Goal: Complete application form

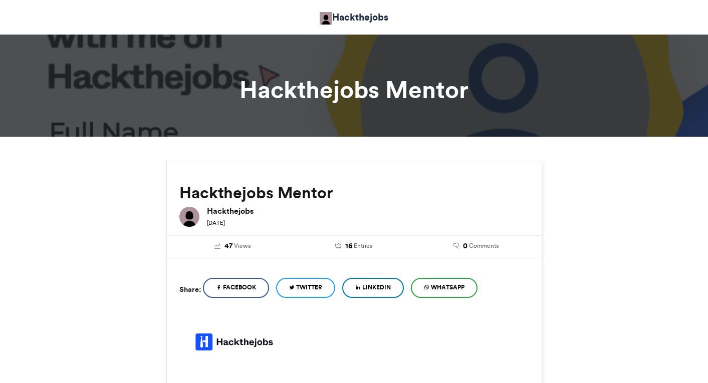
click at [388, 293] on link "LinkedIn" at bounding box center [373, 288] width 62 height 20
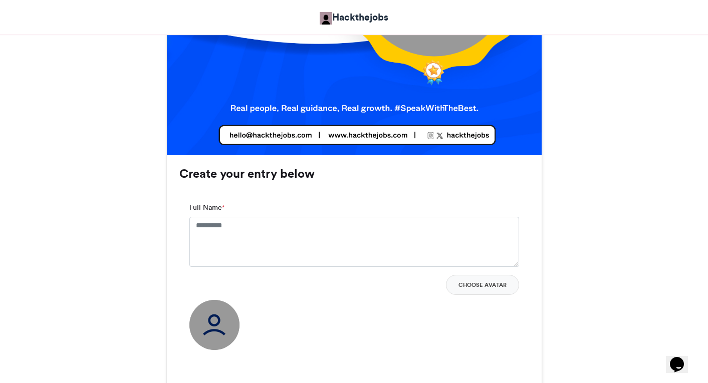
scroll to position [571, 0]
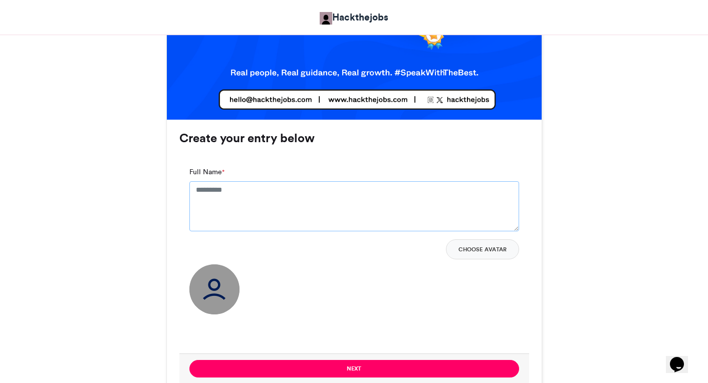
click at [279, 183] on textarea "Full Name *" at bounding box center [354, 206] width 330 height 50
type textarea "**********"
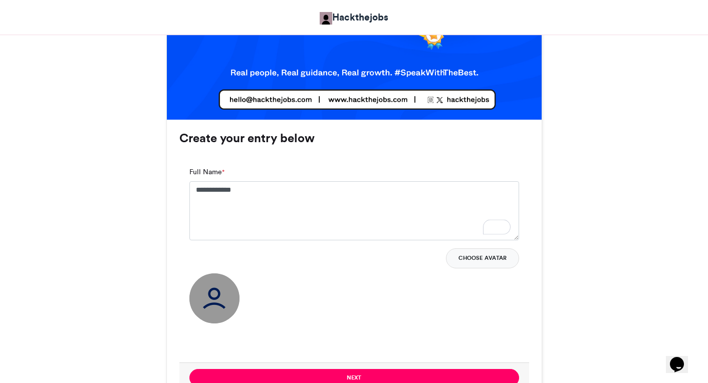
click at [496, 257] on button "Choose Avatar" at bounding box center [482, 259] width 73 height 20
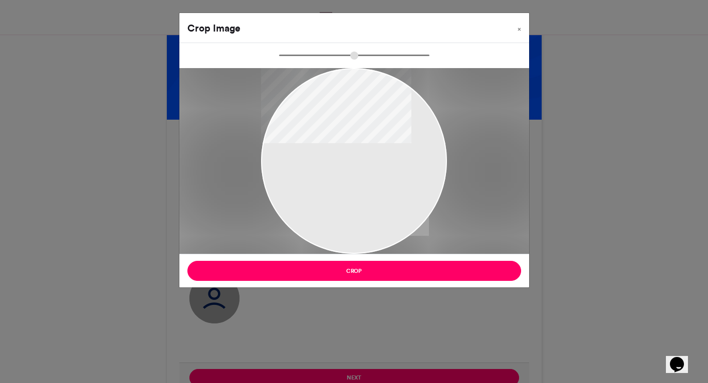
type input "******"
click at [393, 270] on button "Crop" at bounding box center [354, 271] width 334 height 20
click at [354, 268] on button "Crop" at bounding box center [354, 271] width 334 height 20
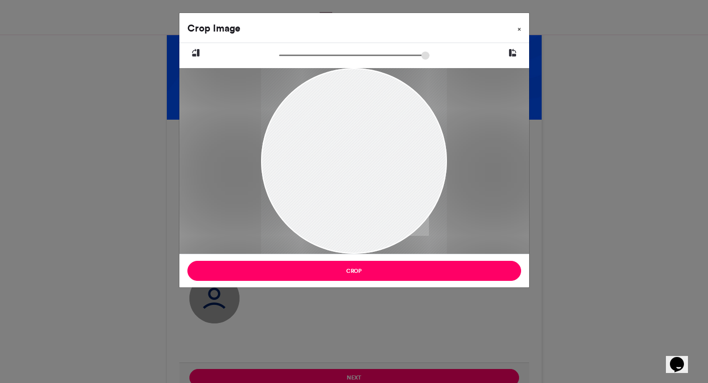
click at [520, 29] on span "×" at bounding box center [520, 29] width 4 height 6
click at [284, 148] on div at bounding box center [354, 161] width 186 height 248
click at [345, 267] on button "Crop" at bounding box center [354, 271] width 334 height 20
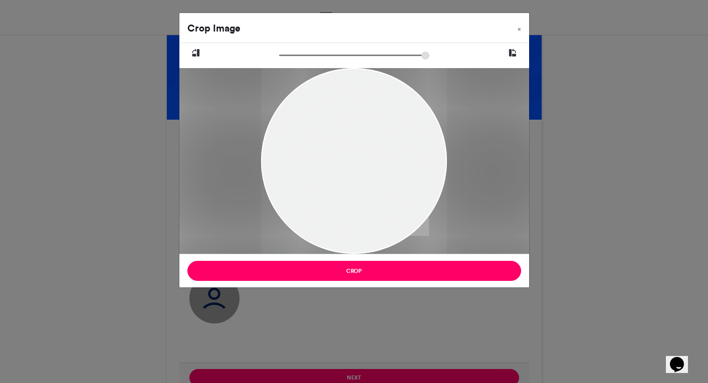
click at [345, 267] on button "Crop" at bounding box center [354, 271] width 334 height 20
click at [341, 268] on button "Crop" at bounding box center [354, 271] width 334 height 20
click at [130, 180] on div "Crop Image × Crop" at bounding box center [354, 191] width 708 height 383
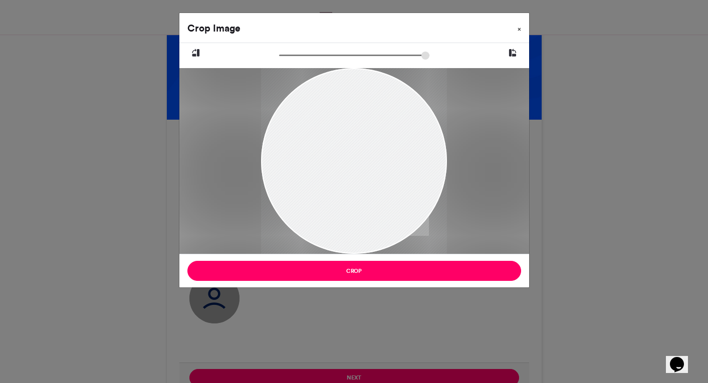
click at [518, 27] on span "×" at bounding box center [520, 29] width 4 height 6
click at [621, 54] on div "Crop Image × Crop" at bounding box center [354, 191] width 708 height 383
click at [428, 326] on div "Crop Image × Crop" at bounding box center [354, 191] width 708 height 383
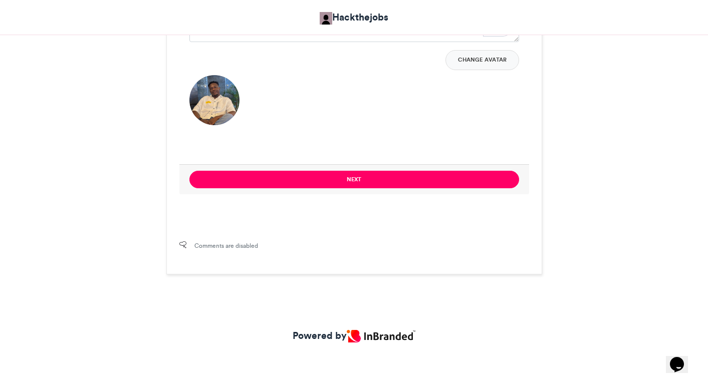
scroll to position [769, 0]
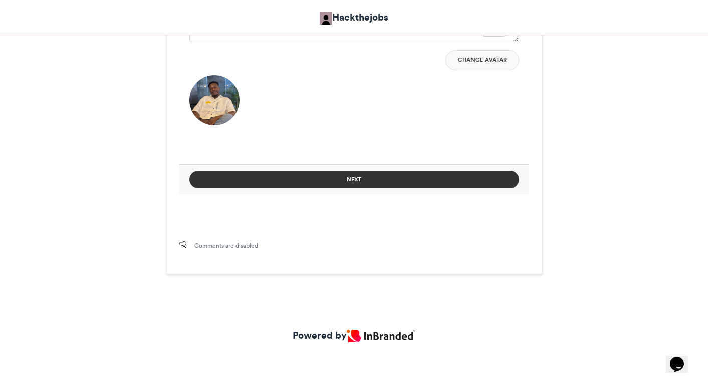
click at [316, 177] on button "Next" at bounding box center [354, 180] width 330 height 18
click at [343, 179] on button "Next" at bounding box center [354, 180] width 330 height 18
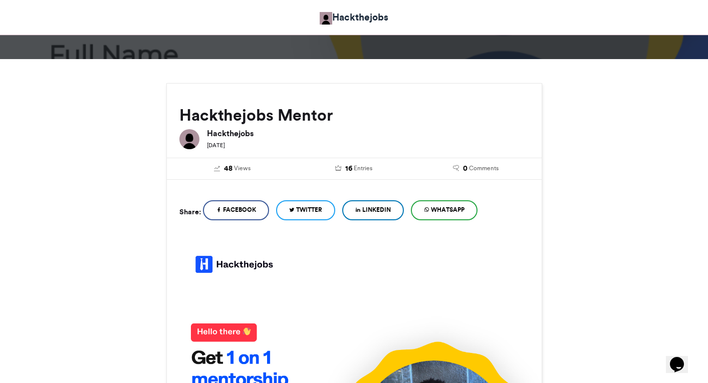
scroll to position [76, 0]
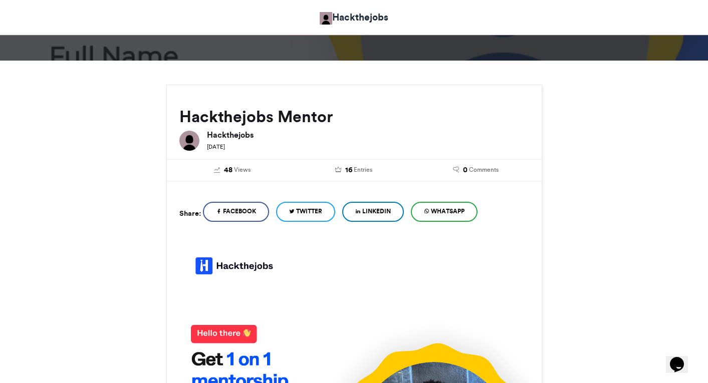
click at [390, 212] on span "LinkedIn" at bounding box center [376, 211] width 29 height 9
